Goal: Task Accomplishment & Management: Use online tool/utility

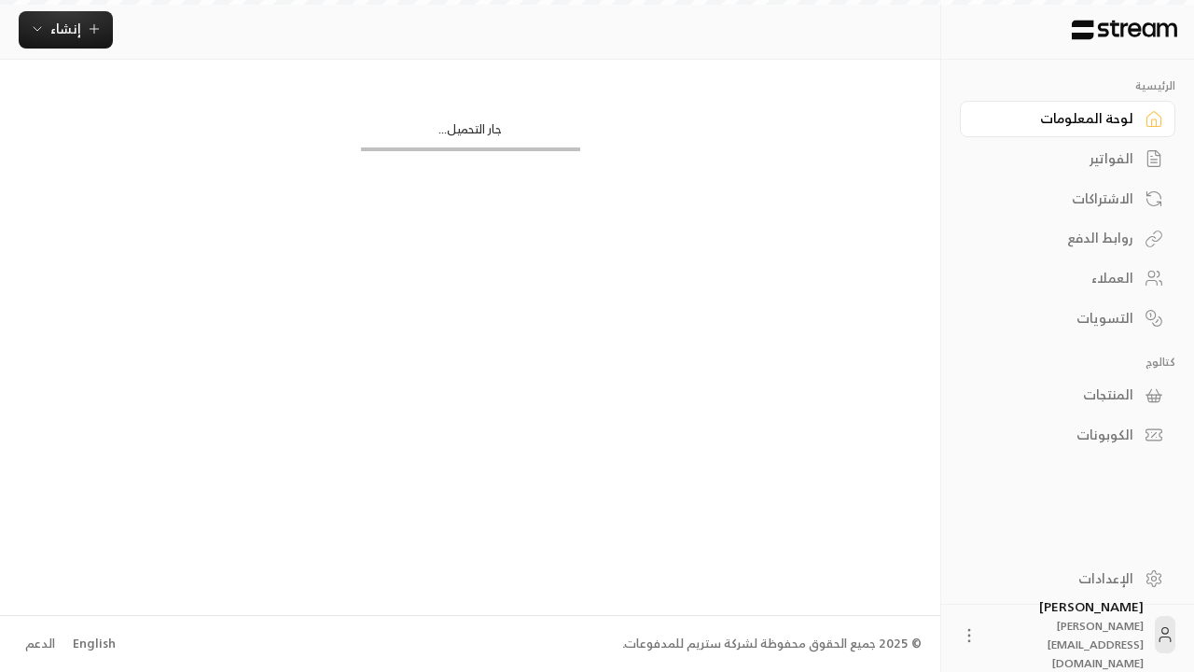
click at [91, 643] on div "English" at bounding box center [94, 643] width 43 height 19
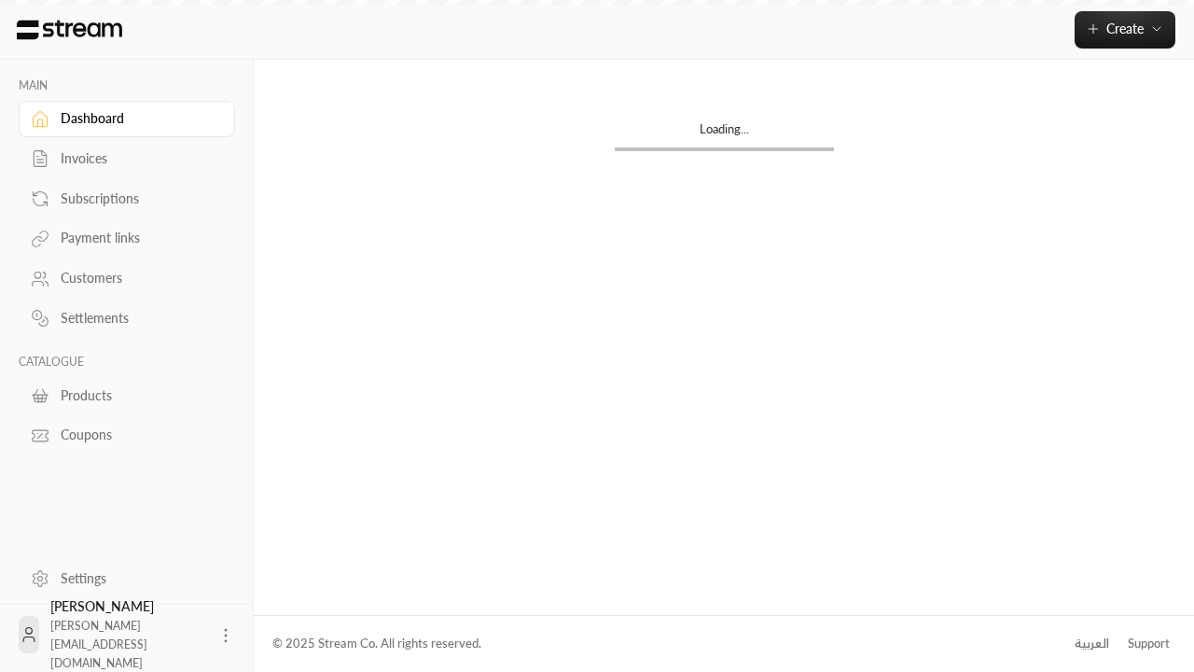
click at [124, 395] on div "Products" at bounding box center [136, 395] width 151 height 19
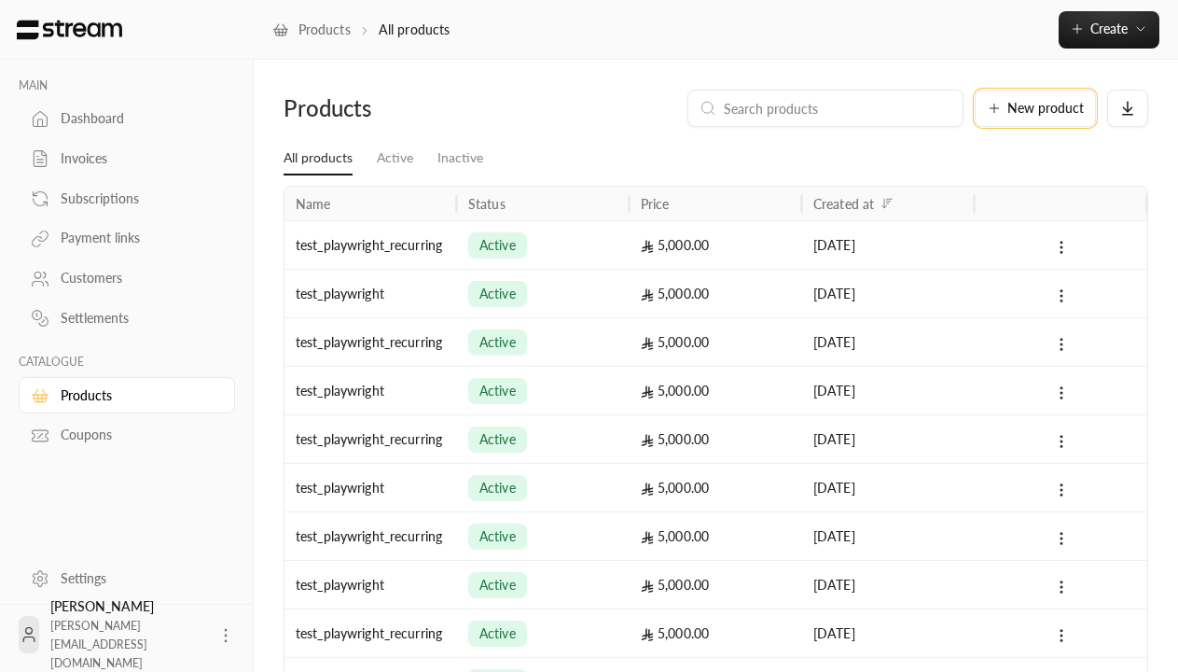
click at [1035, 108] on span "New product" at bounding box center [1045, 108] width 76 height 13
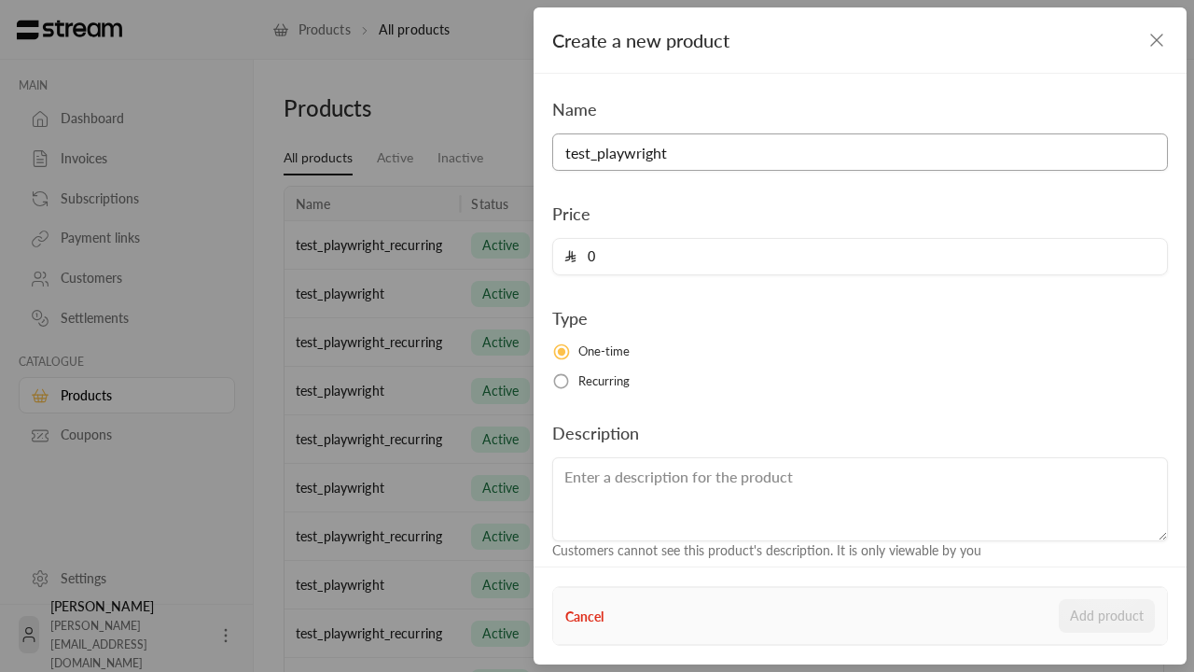
type input "test_playwright"
type input "5000"
click at [1107, 616] on button "Add product" at bounding box center [1107, 616] width 96 height 34
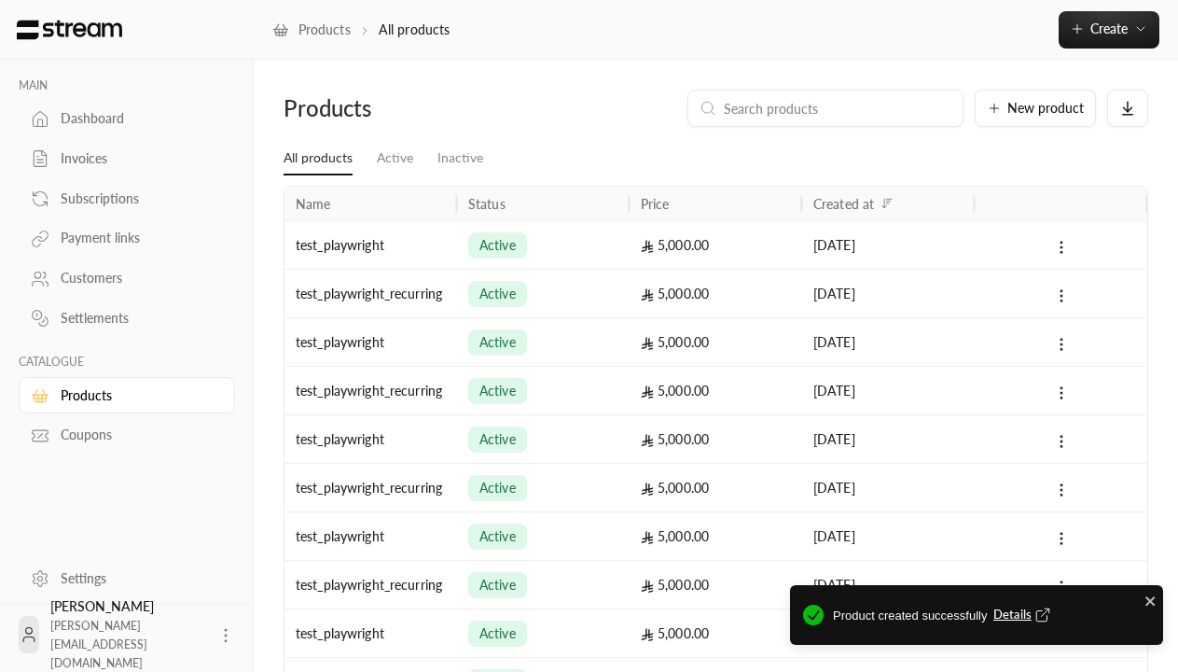
click at [1023, 615] on span "Details" at bounding box center [1024, 614] width 62 height 19
